Goal: Navigation & Orientation: Find specific page/section

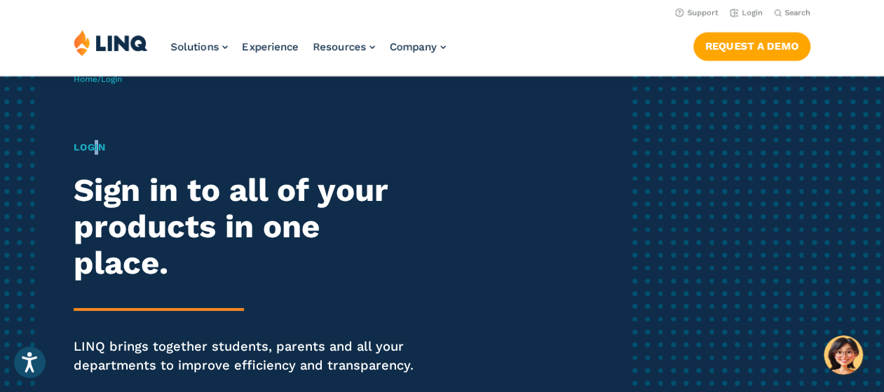
click at [96, 145] on h1 "Login" at bounding box center [244, 147] width 341 height 15
click at [748, 8] on link "Login" at bounding box center [746, 12] width 33 height 9
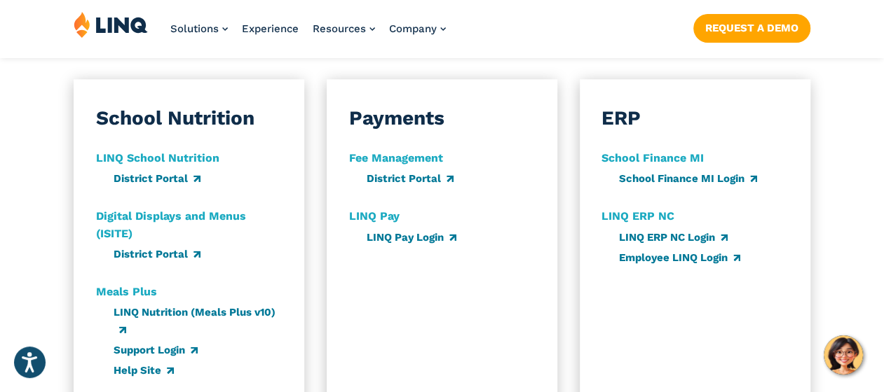
scroll to position [841, 0]
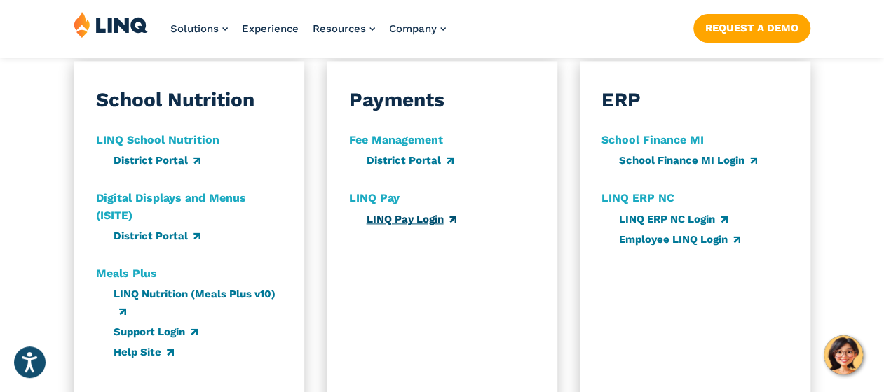
click at [411, 224] on link "LINQ Pay Login" at bounding box center [411, 219] width 90 height 13
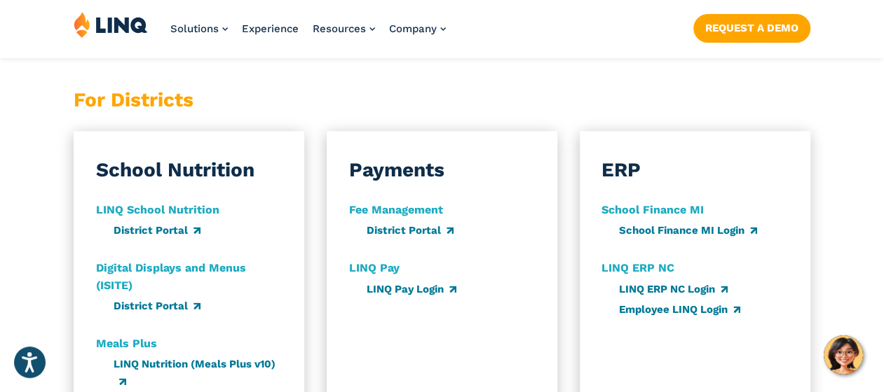
scroll to position [841, 0]
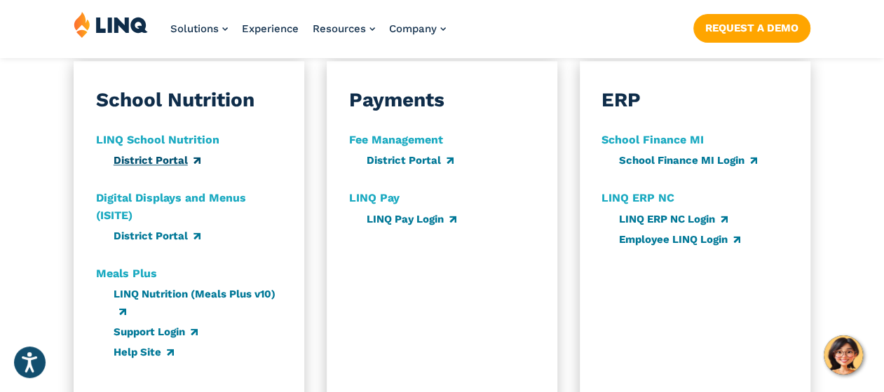
click at [170, 162] on link "District Portal" at bounding box center [157, 160] width 87 height 13
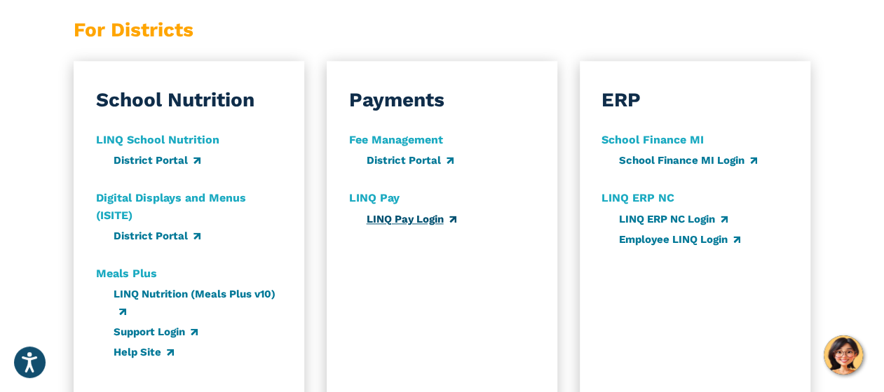
click at [399, 219] on link "LINQ Pay Login" at bounding box center [411, 219] width 90 height 13
